Goal: Information Seeking & Learning: Learn about a topic

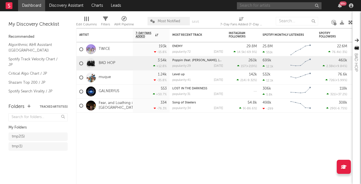
click at [261, 6] on input "text" at bounding box center [279, 5] width 85 height 7
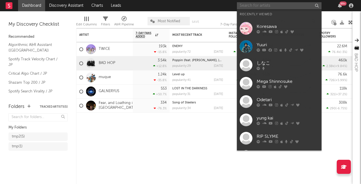
paste input "[URL][DOMAIN_NAME]"
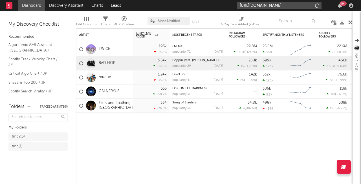
scroll to position [0, 35]
type input "[URL][DOMAIN_NAME]"
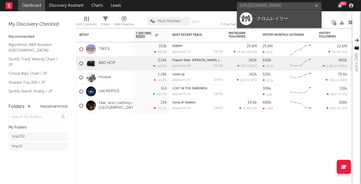
click at [266, 16] on div "クロムレイリー" at bounding box center [288, 18] width 62 height 7
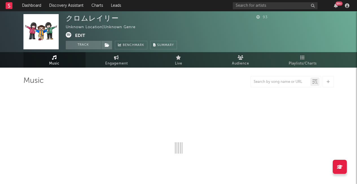
select select "1w"
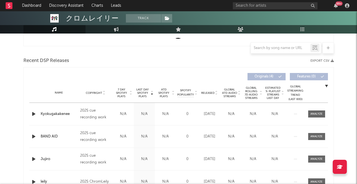
scroll to position [229, 0]
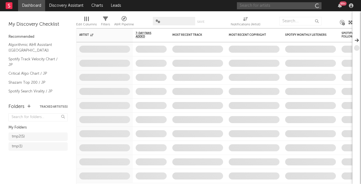
click at [258, 5] on input "text" at bounding box center [279, 5] width 85 height 7
type input "す"
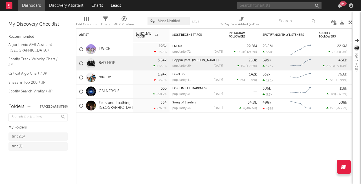
click at [264, 6] on input "text" at bounding box center [279, 5] width 85 height 7
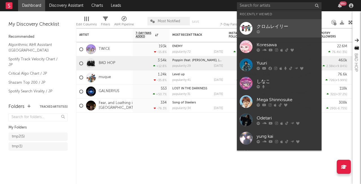
click at [264, 27] on div "クロムレイリー" at bounding box center [288, 26] width 62 height 7
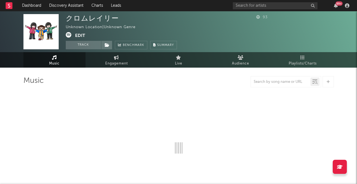
select select "1w"
